Goal: Information Seeking & Learning: Learn about a topic

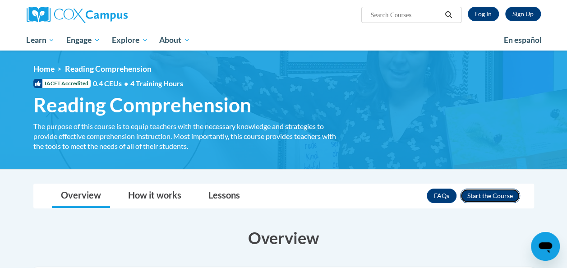
click at [483, 197] on button "Enroll" at bounding box center [490, 195] width 60 height 14
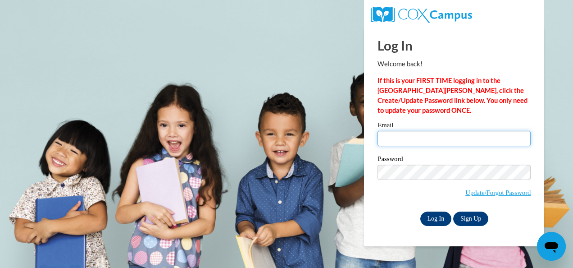
type input "[EMAIL_ADDRESS][DOMAIN_NAME]"
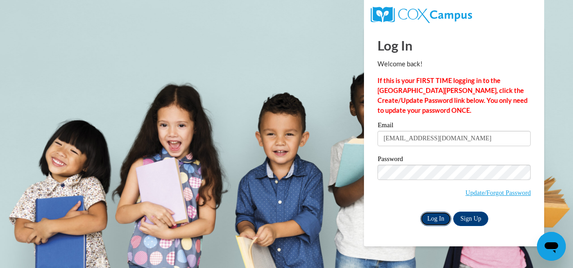
click at [435, 213] on input "Log In" at bounding box center [437, 218] width 32 height 14
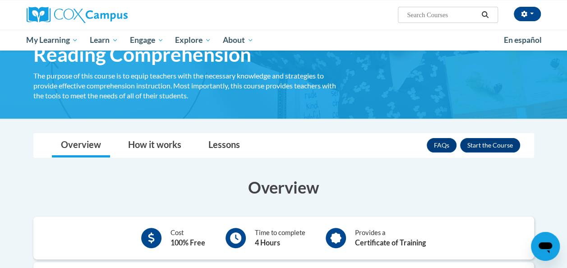
scroll to position [52, 0]
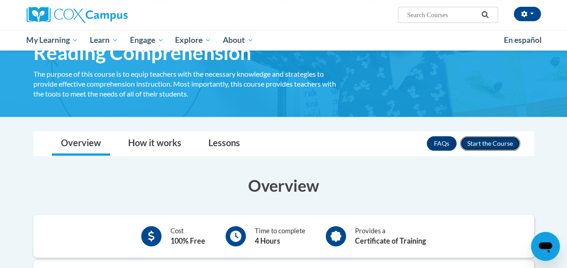
click at [483, 144] on button "Enroll" at bounding box center [490, 143] width 60 height 14
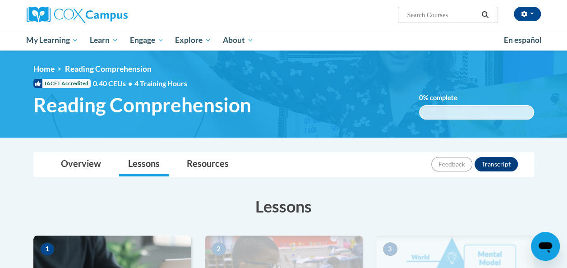
click at [286, 201] on h3 "Lessons" at bounding box center [283, 206] width 500 height 23
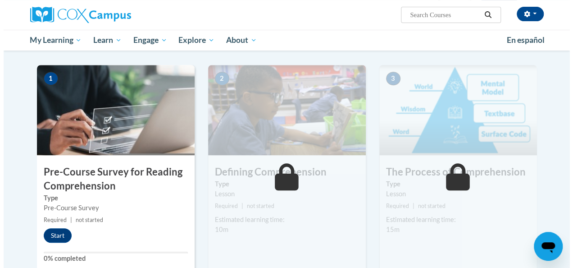
scroll to position [214, 0]
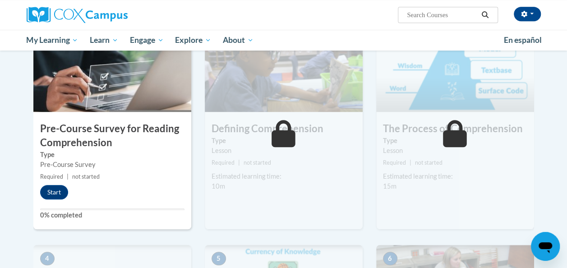
click at [69, 200] on div "1 Pre-Course Survey for Reading Comprehension Type Pre-Course Survey Required |…" at bounding box center [112, 125] width 158 height 207
click at [54, 192] on button "Start" at bounding box center [54, 192] width 28 height 14
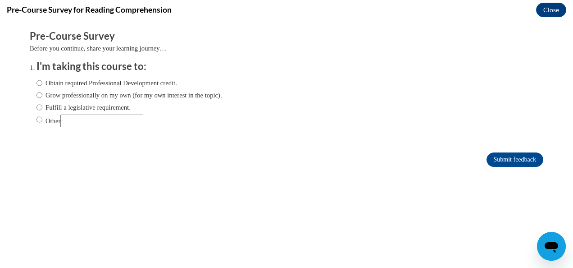
scroll to position [0, 0]
click at [37, 93] on input "Grow professionally on my own (for my own interest in the topic)." at bounding box center [40, 95] width 6 height 10
radio input "true"
click at [37, 87] on input "Obtain required Professional Development credit." at bounding box center [40, 83] width 6 height 10
radio input "true"
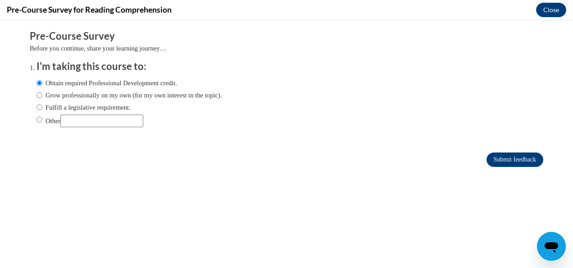
drag, startPoint x: 533, startPoint y: 151, endPoint x: 524, endPoint y: 159, distance: 11.8
click at [524, 159] on div "Submit feedback" at bounding box center [287, 159] width 514 height 14
click at [524, 159] on input "Submit feedback" at bounding box center [515, 159] width 57 height 14
